Goal: Check status: Check status

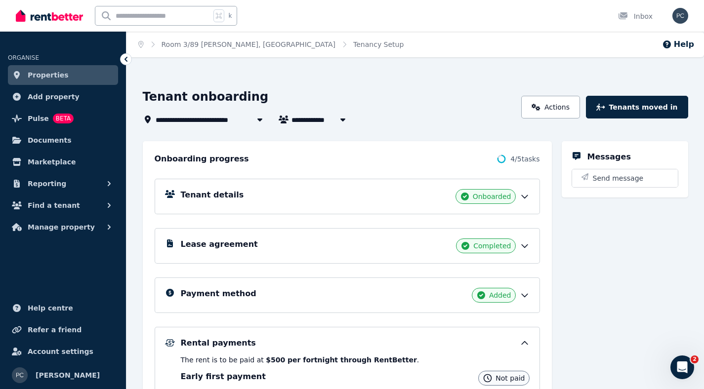
click at [67, 68] on link "Properties" at bounding box center [63, 75] width 110 height 20
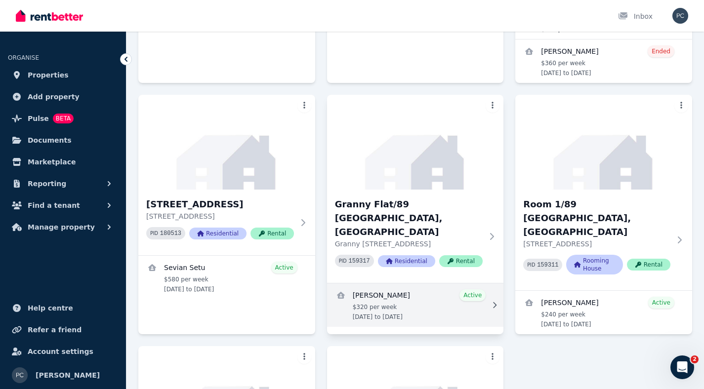
scroll to position [311, 0]
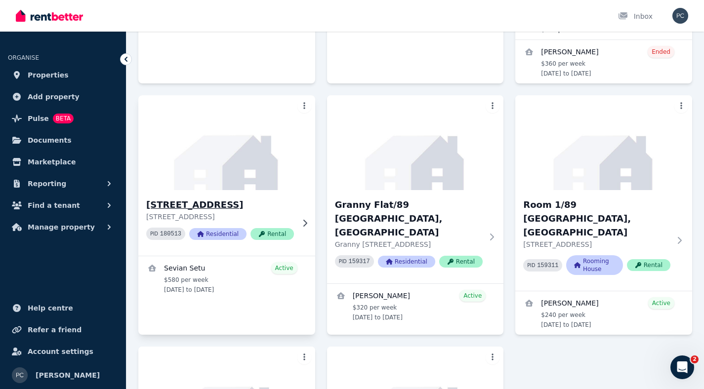
click at [209, 198] on h3 "[STREET_ADDRESS]" at bounding box center [220, 205] width 148 height 14
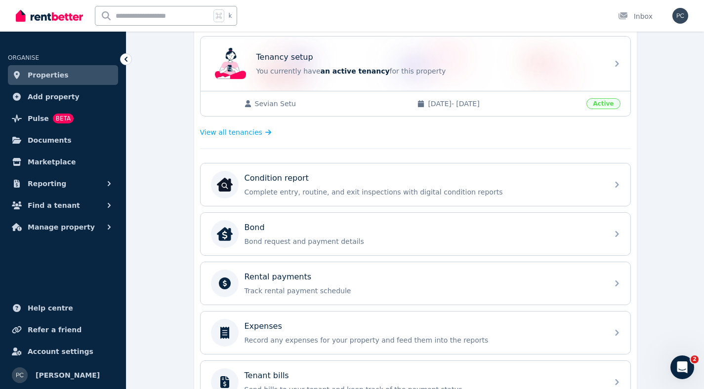
scroll to position [230, 0]
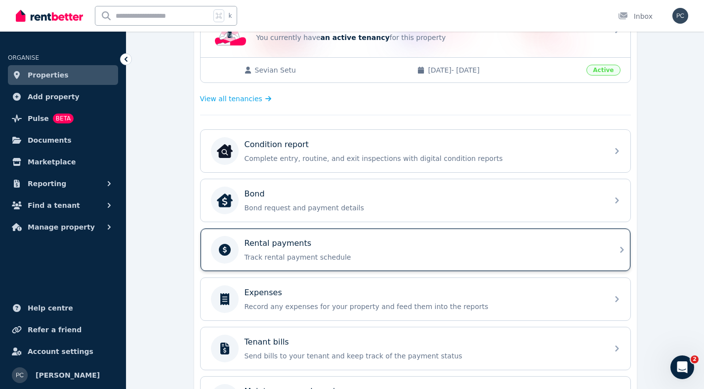
click at [374, 253] on p "Track rental payment schedule" at bounding box center [424, 258] width 358 height 10
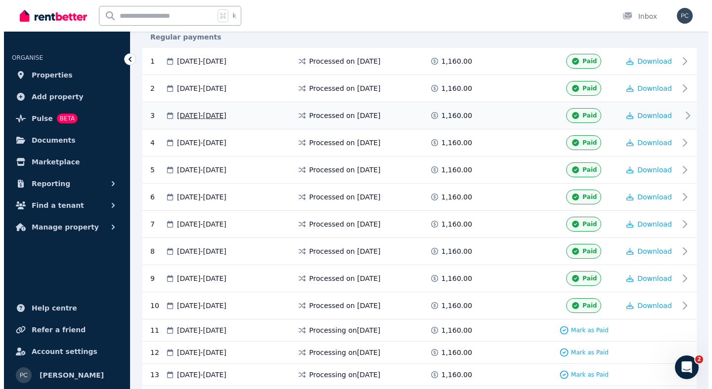
scroll to position [206, 0]
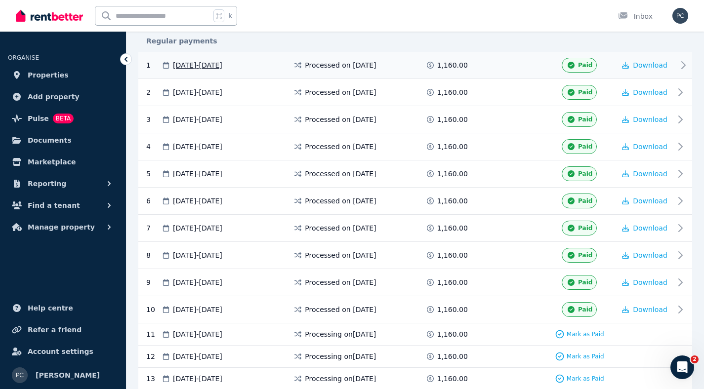
click at [343, 62] on span "Processed on [DATE]" at bounding box center [340, 65] width 71 height 10
